Goal: Check status: Check status

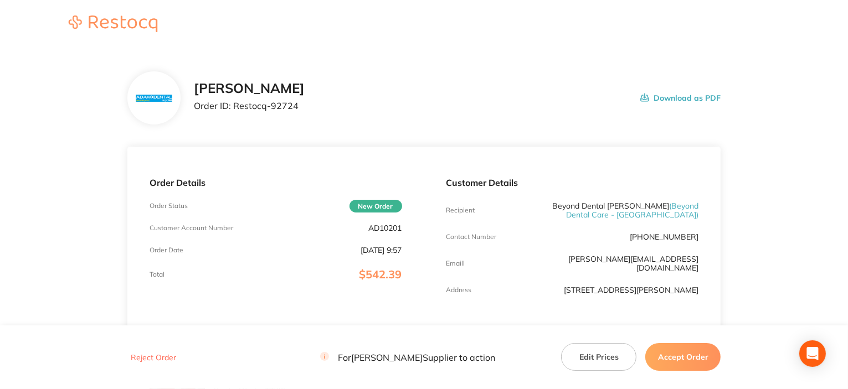
click at [376, 225] on p "AD10201" at bounding box center [385, 228] width 33 height 9
copy p "AD10201"
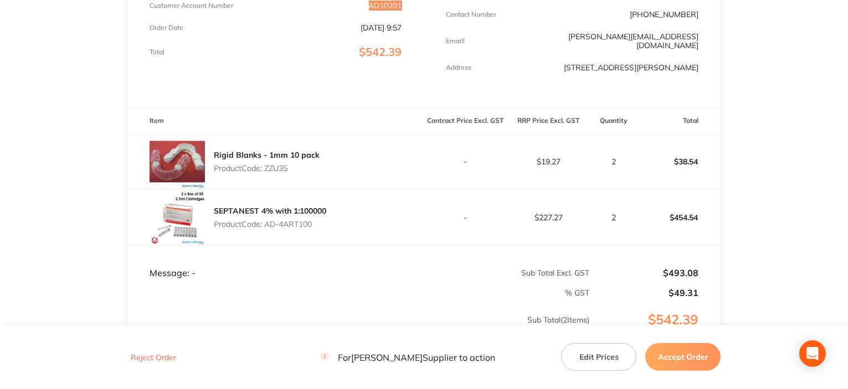
scroll to position [221, 0]
click at [271, 165] on p "Product Code: ZZU35" at bounding box center [267, 169] width 106 height 9
copy p "ZZU35"
drag, startPoint x: 266, startPoint y: 216, endPoint x: 344, endPoint y: 220, distance: 77.6
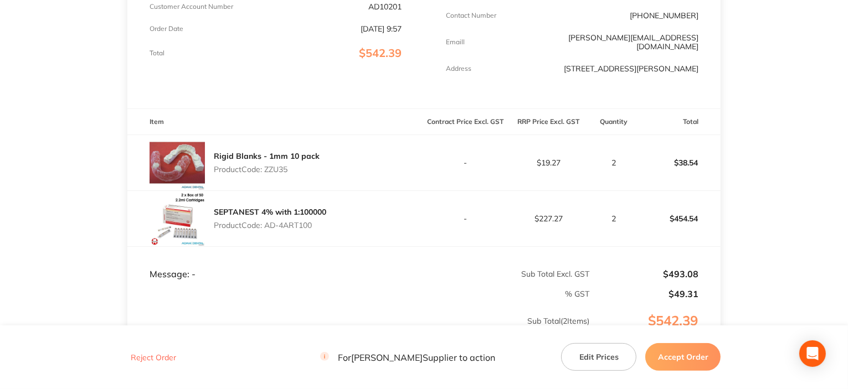
click at [344, 220] on div "SEPTANEST 4% with 1:100000 Product Code: AD-4ART100" at bounding box center [275, 218] width 297 height 55
copy p "AD-4ART100"
click at [677, 351] on button "Accept Order" at bounding box center [682, 357] width 75 height 28
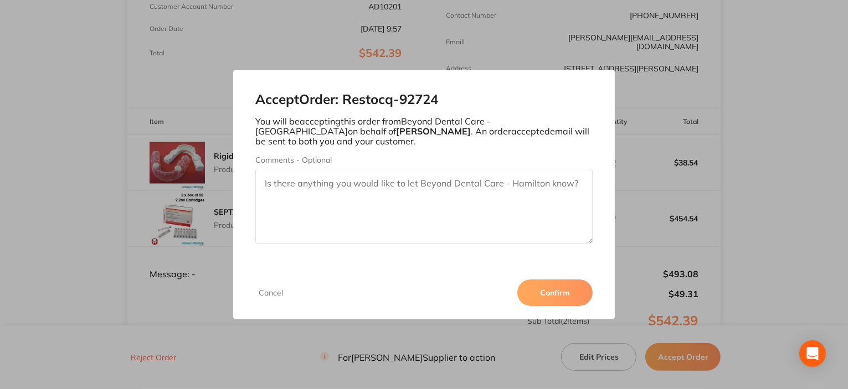
click at [544, 284] on button "Confirm" at bounding box center [554, 293] width 75 height 27
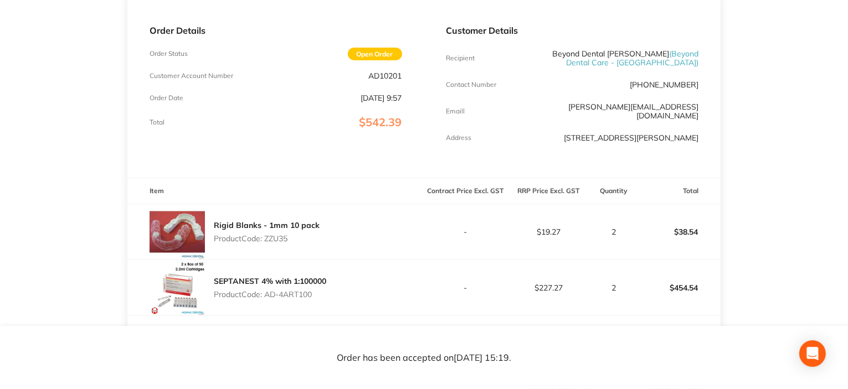
scroll to position [166, 0]
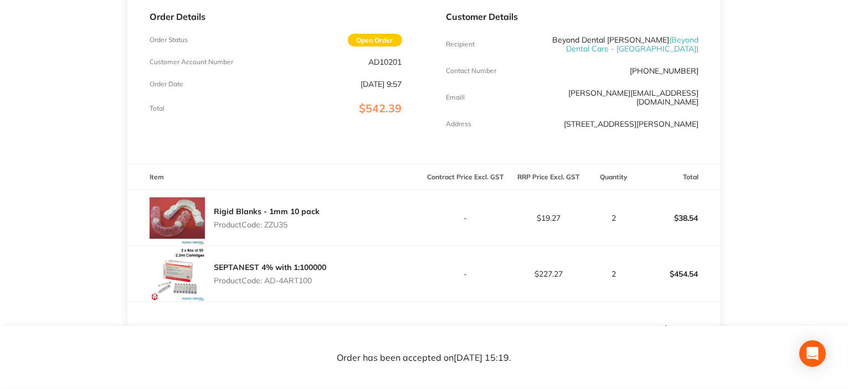
click at [280, 220] on p "Product Code: ZZU35" at bounding box center [267, 224] width 106 height 9
copy p "ZZU35"
drag, startPoint x: 267, startPoint y: 271, endPoint x: 350, endPoint y: 272, distance: 83.1
click at [350, 272] on div "SEPTANEST 4% with 1:100000 Product Code: AD-4ART100" at bounding box center [275, 273] width 297 height 55
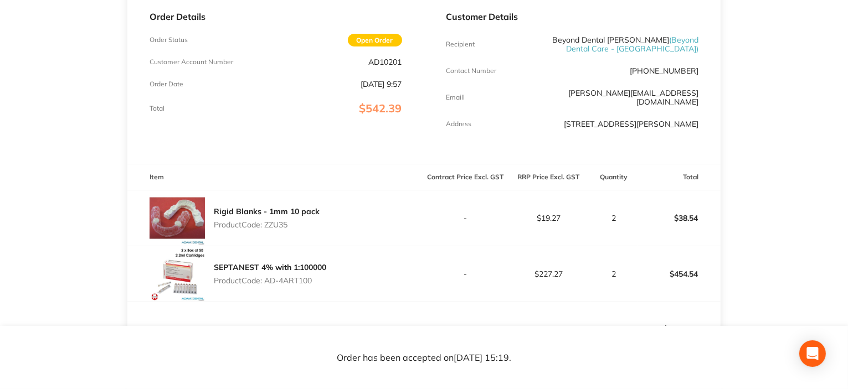
copy p "AD-4ART100"
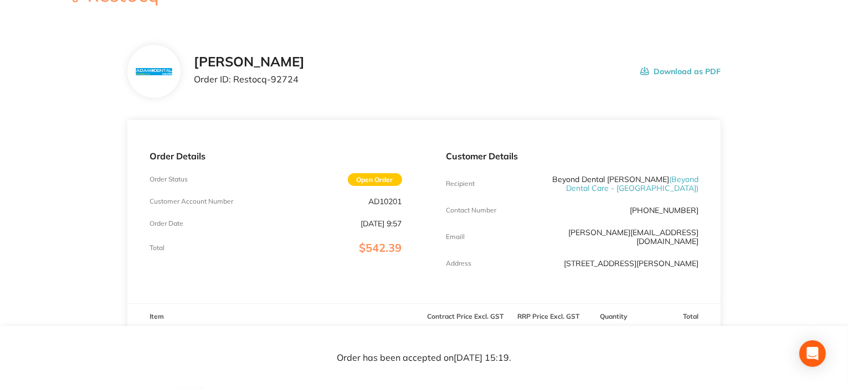
scroll to position [0, 0]
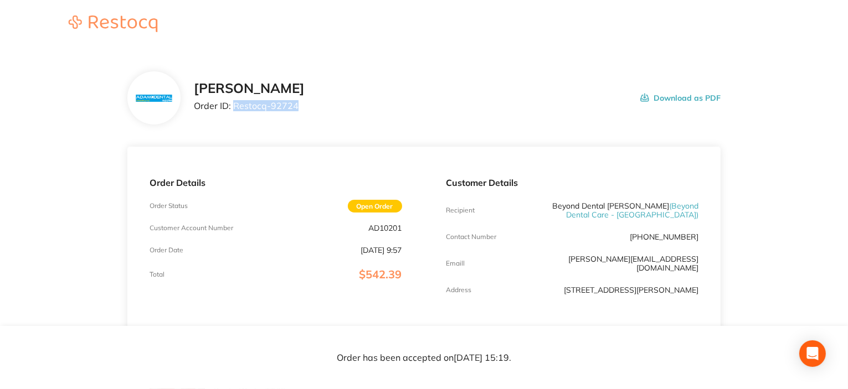
drag, startPoint x: 233, startPoint y: 105, endPoint x: 305, endPoint y: 100, distance: 72.1
click at [305, 100] on div "[PERSON_NAME] Order ID: Restocq- 92724 Download as PDF" at bounding box center [457, 98] width 527 height 34
copy p "Restocq- 92724"
